Goal: Information Seeking & Learning: Learn about a topic

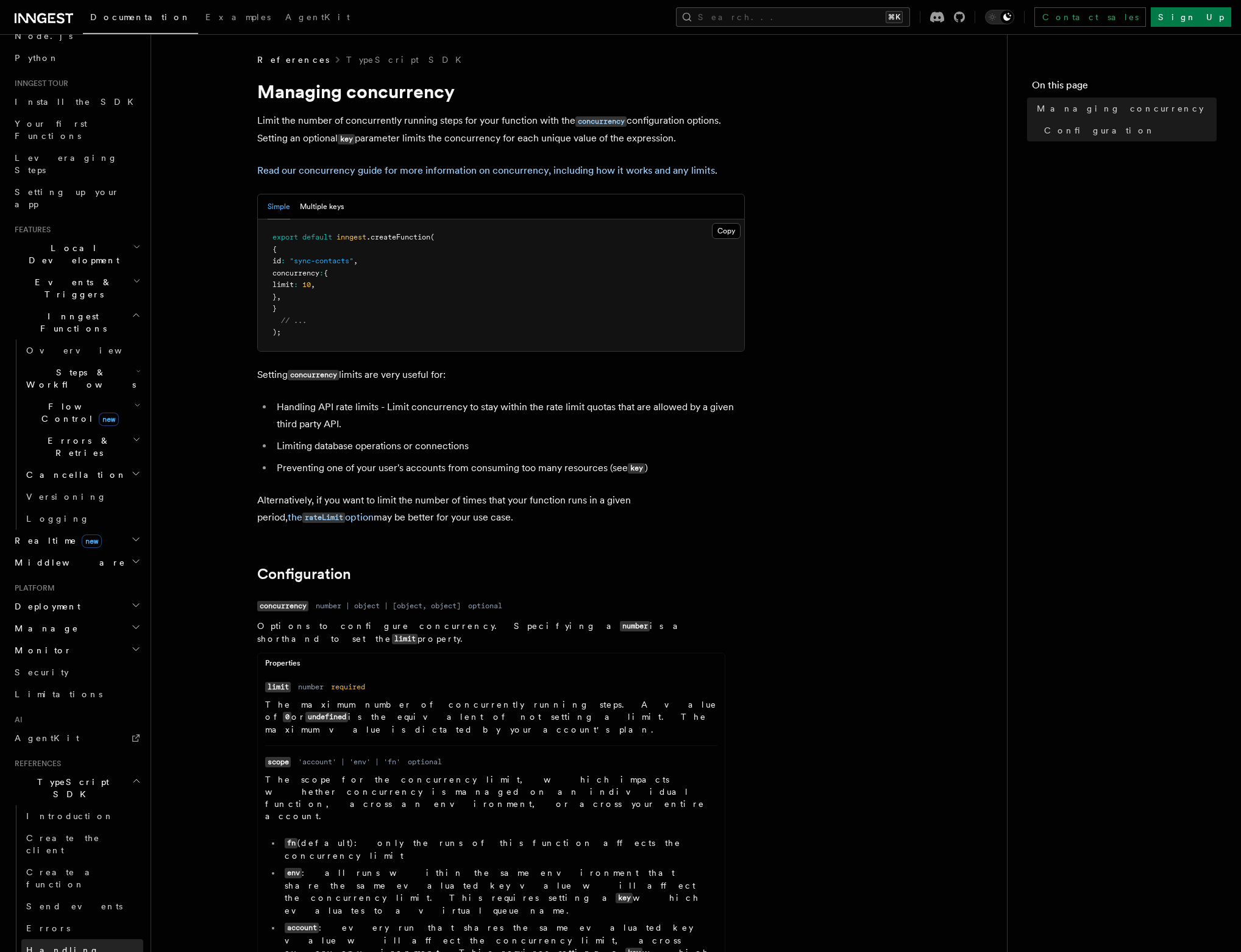
scroll to position [162, 0]
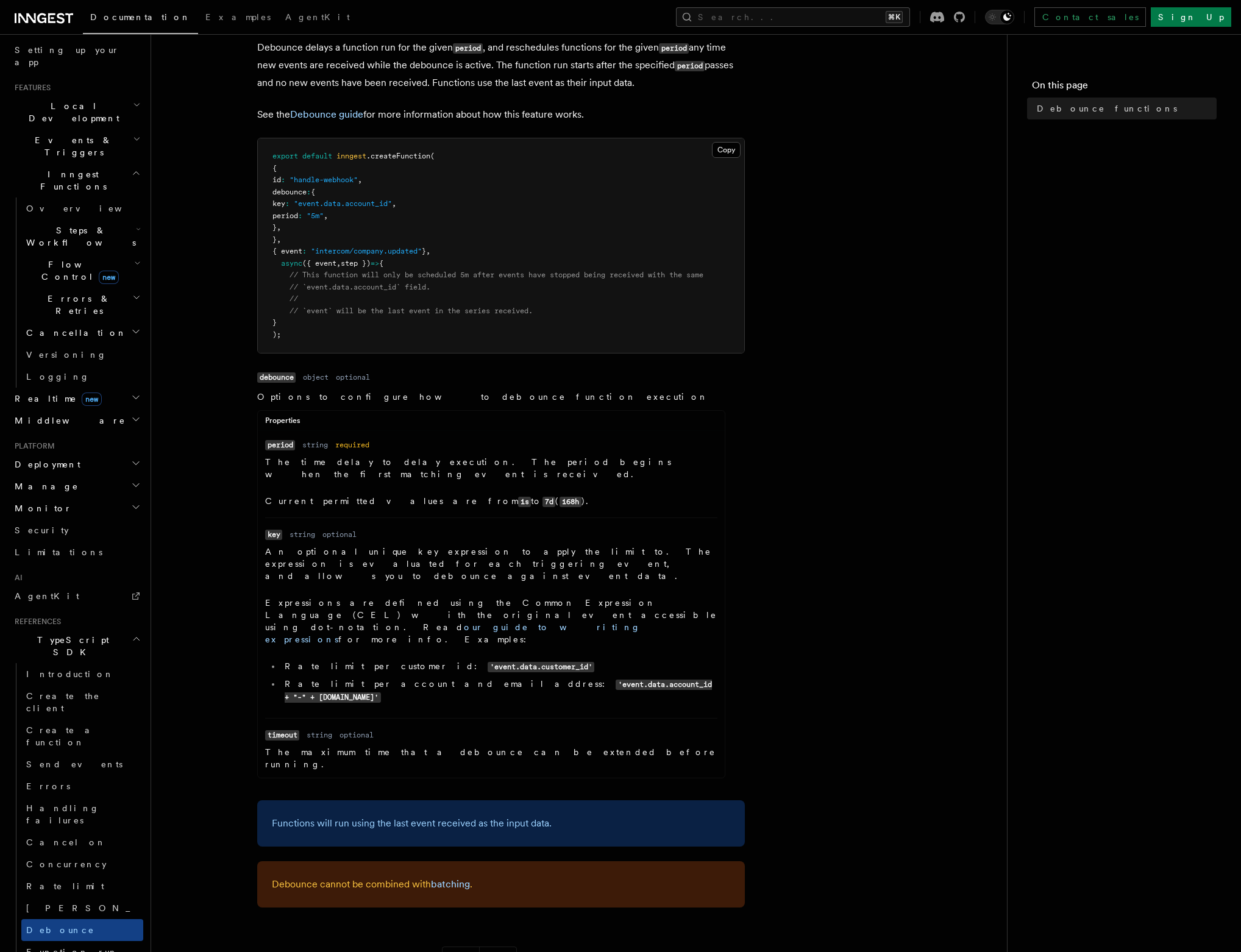
scroll to position [417, 0]
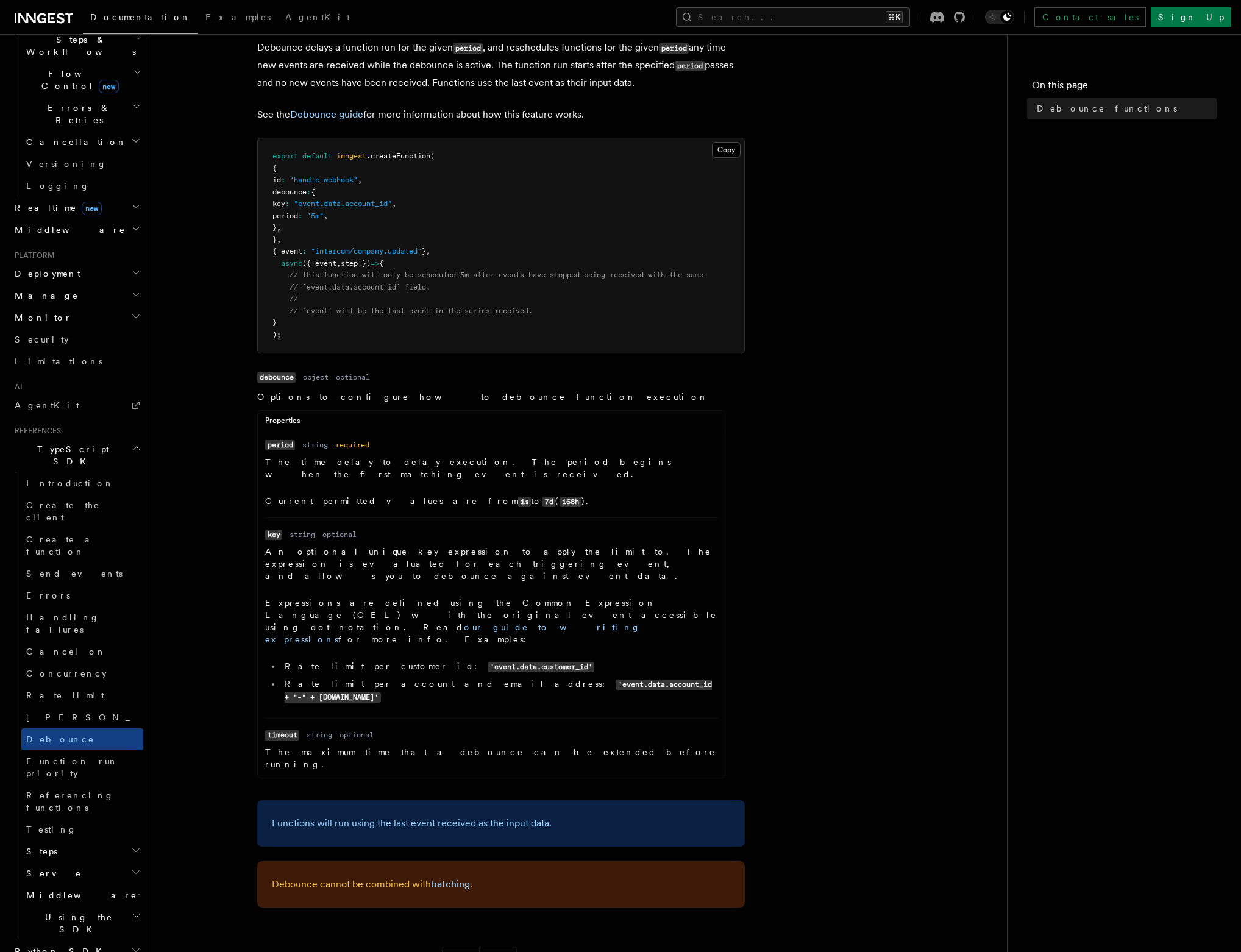
click at [697, 329] on pre "export default inngest .createFunction ( { id : "handle-webhook" , debounce : {…" at bounding box center [501, 245] width 486 height 215
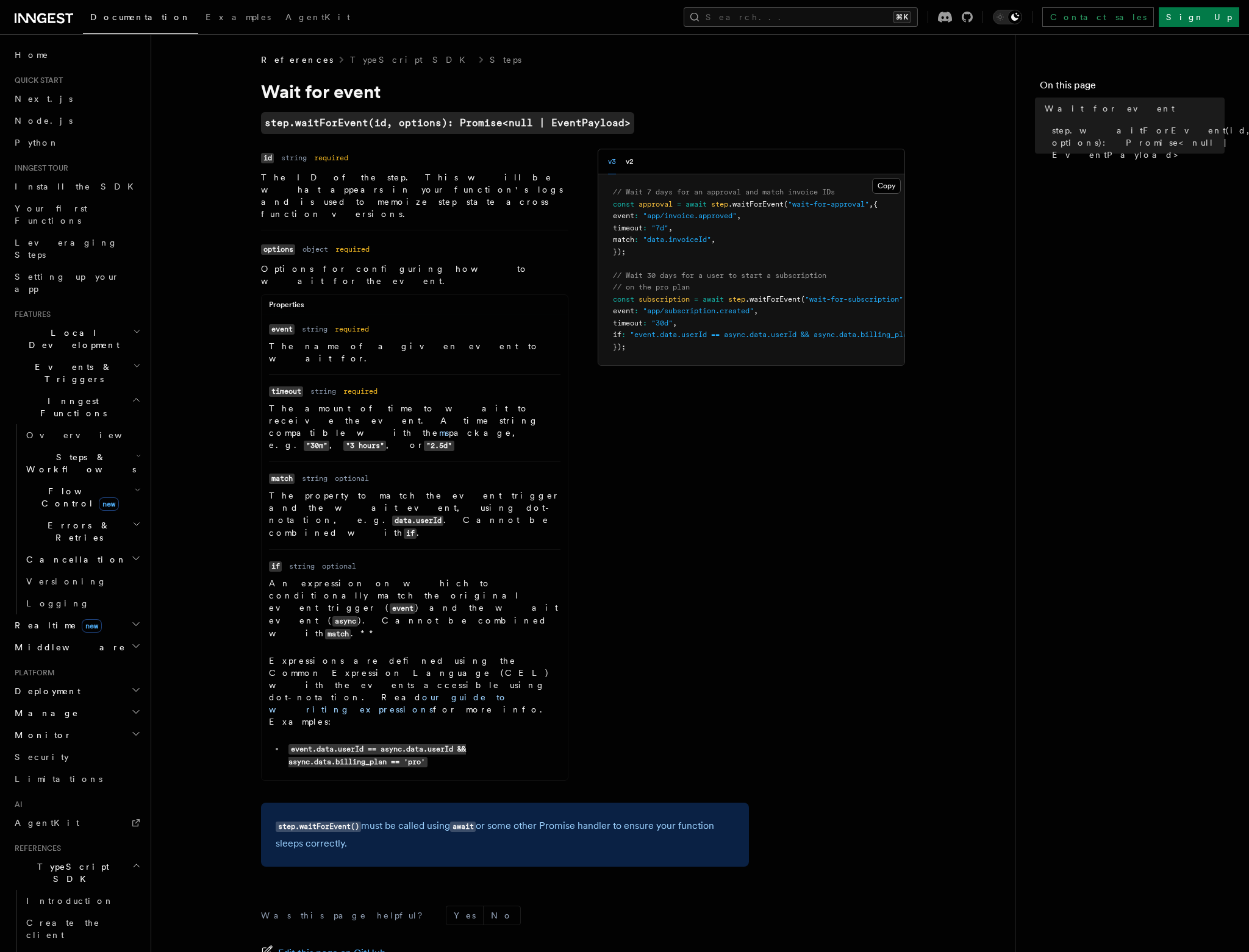
click at [964, 606] on article "References TypeScript SDK Steps Wait for event step.waitForEvent(id, options): …" at bounding box center [582, 581] width 824 height 1055
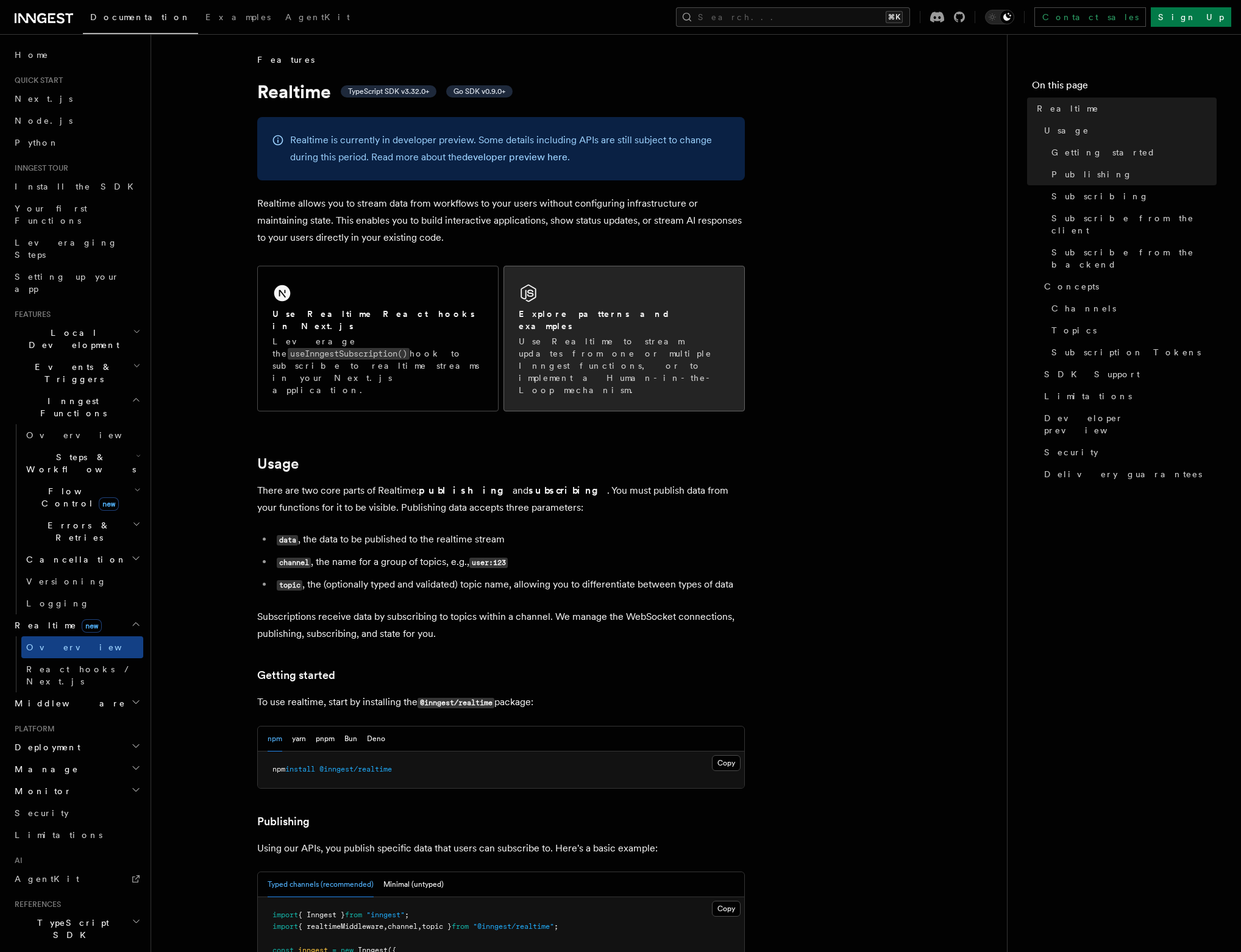
click at [596, 321] on div "Explore patterns and examples Use Realtime to stream updates from one or multip…" at bounding box center [623, 352] width 211 height 88
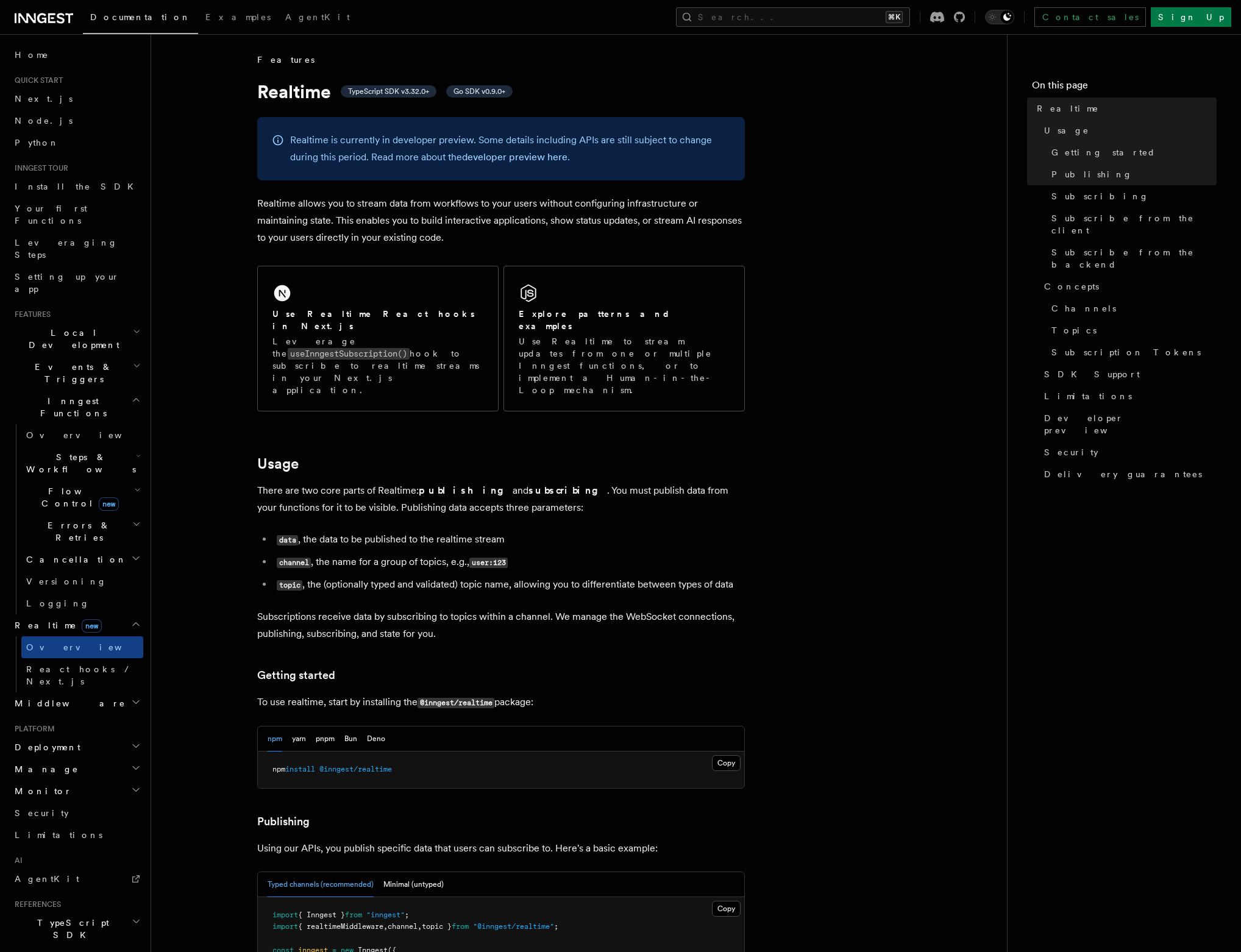
click at [725, 238] on p "Realtime allows you to stream data from workflows to your users without configu…" at bounding box center [501, 221] width 488 height 52
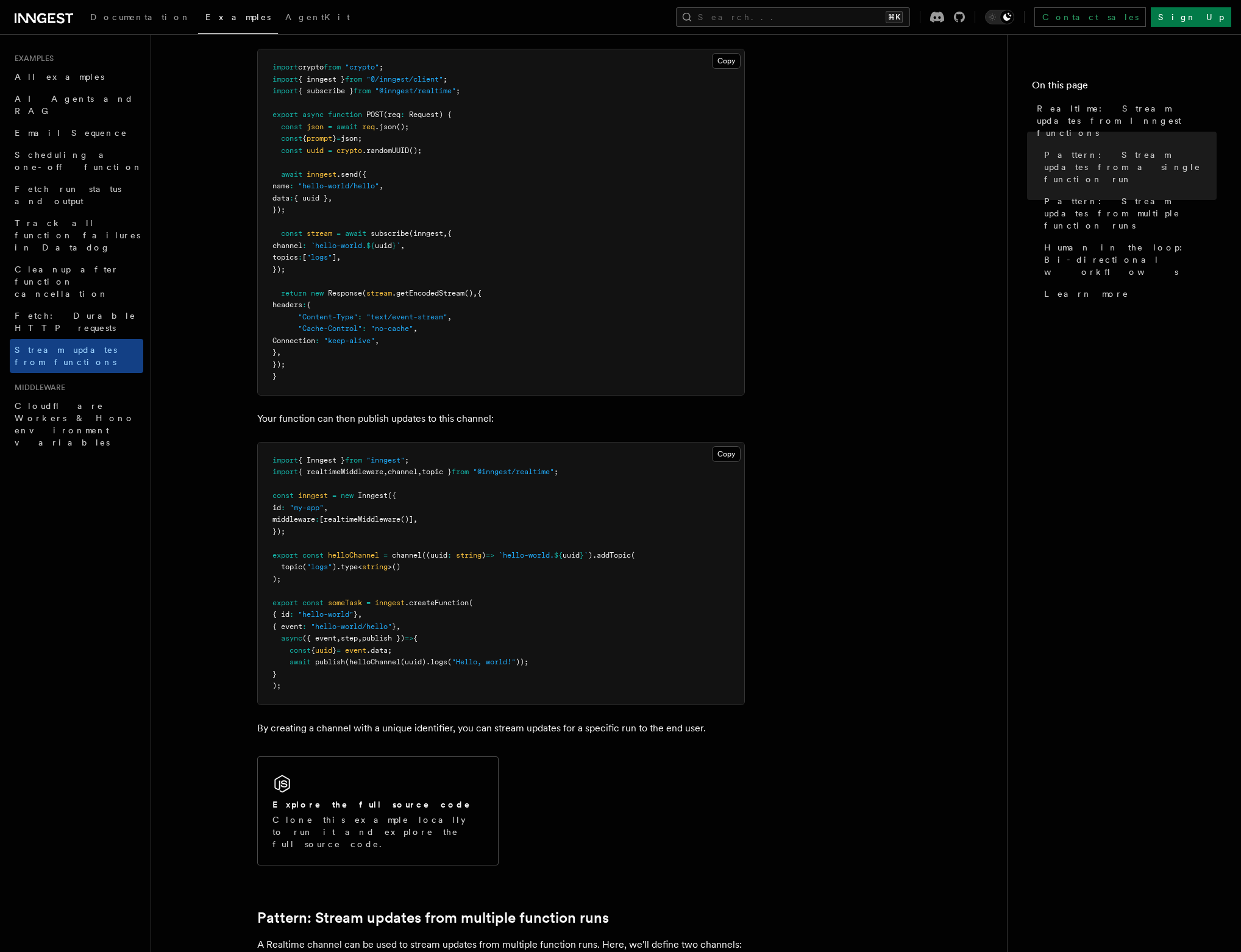
scroll to position [229, 0]
